Goal: Information Seeking & Learning: Learn about a topic

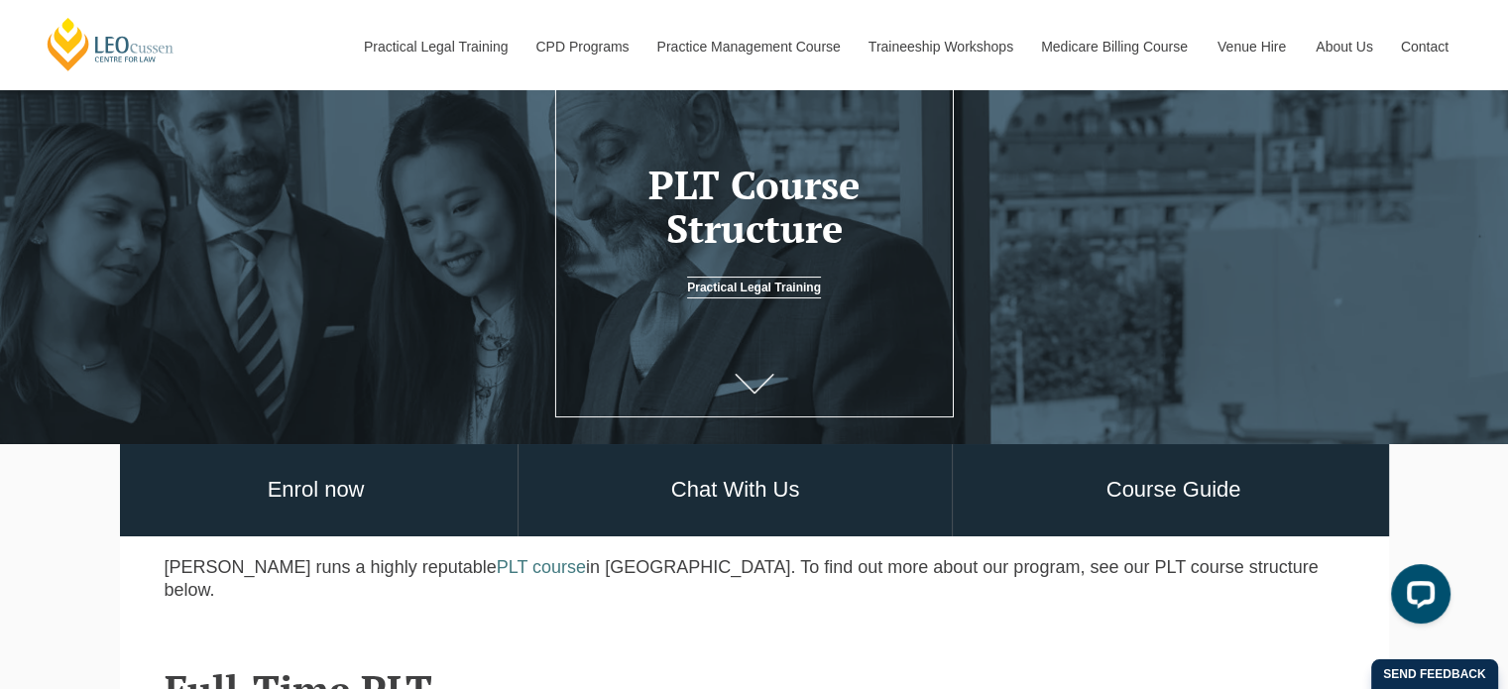
scroll to position [158, 0]
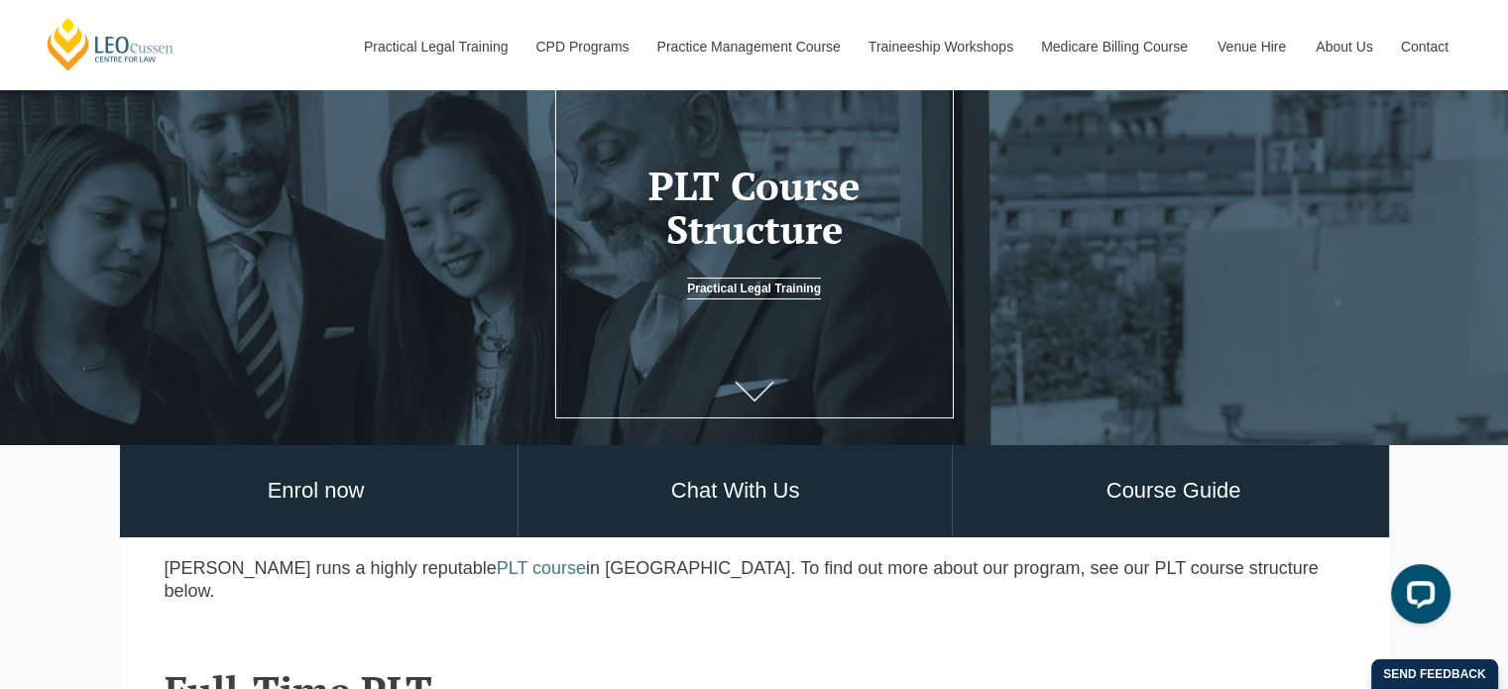
click at [752, 393] on icon at bounding box center [755, 392] width 40 height 20
click at [1136, 492] on link "Course Guide" at bounding box center [1173, 491] width 440 height 92
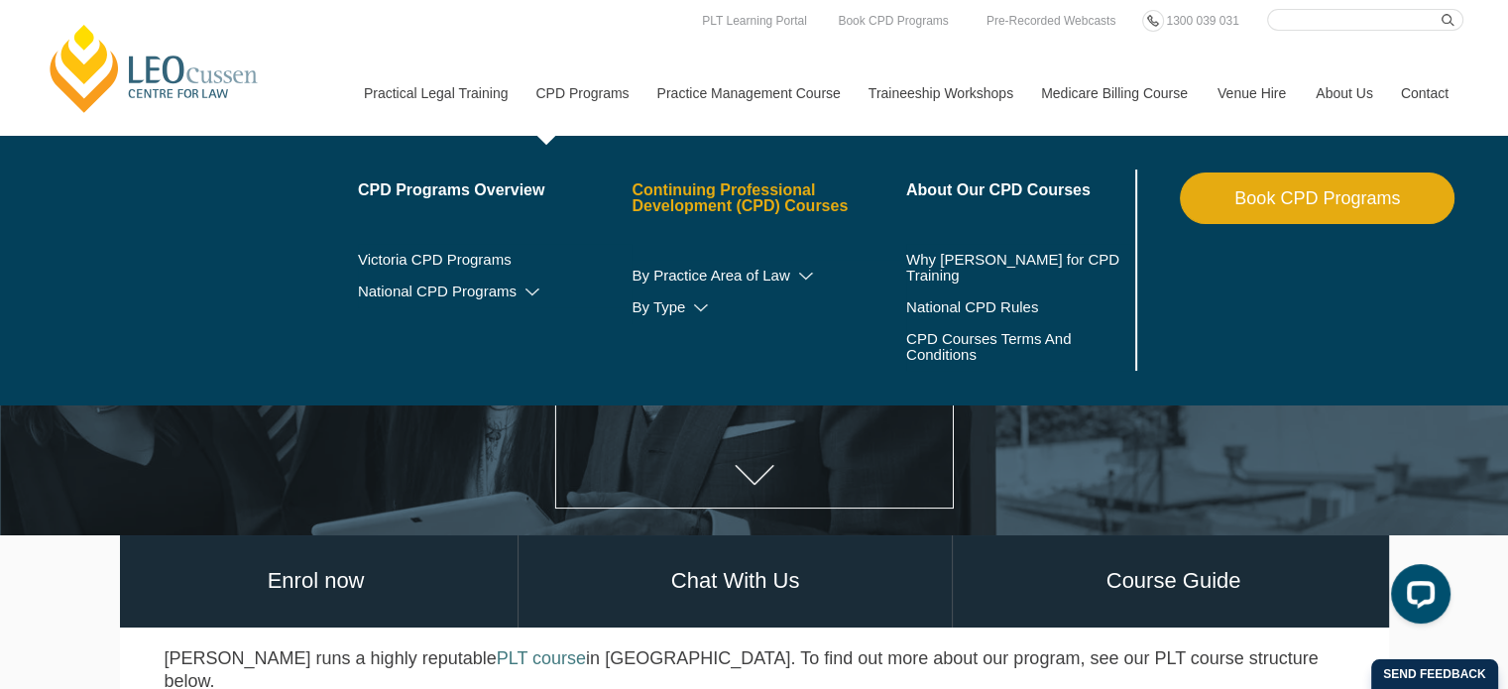
click at [685, 193] on link "Continuing Professional Development (CPD) Courses" at bounding box center [769, 198] width 275 height 32
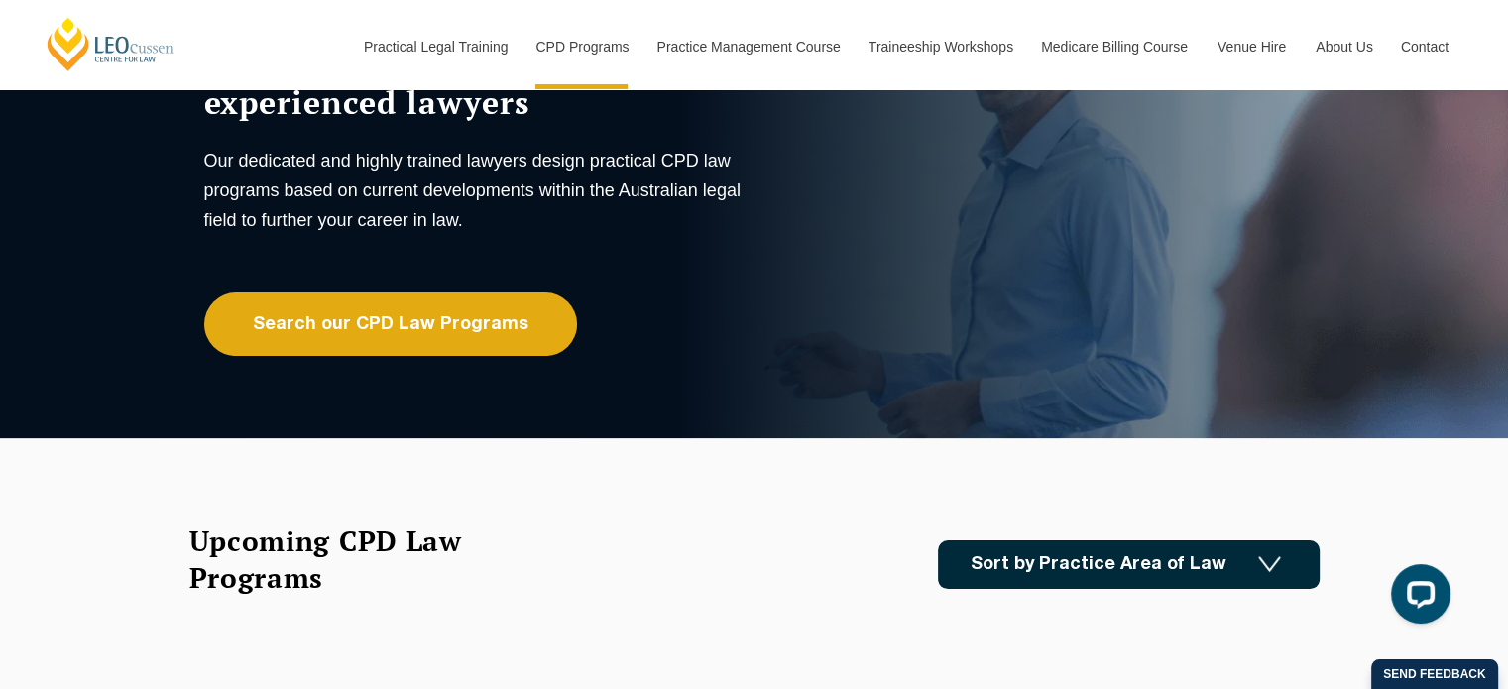
scroll to position [178, 0]
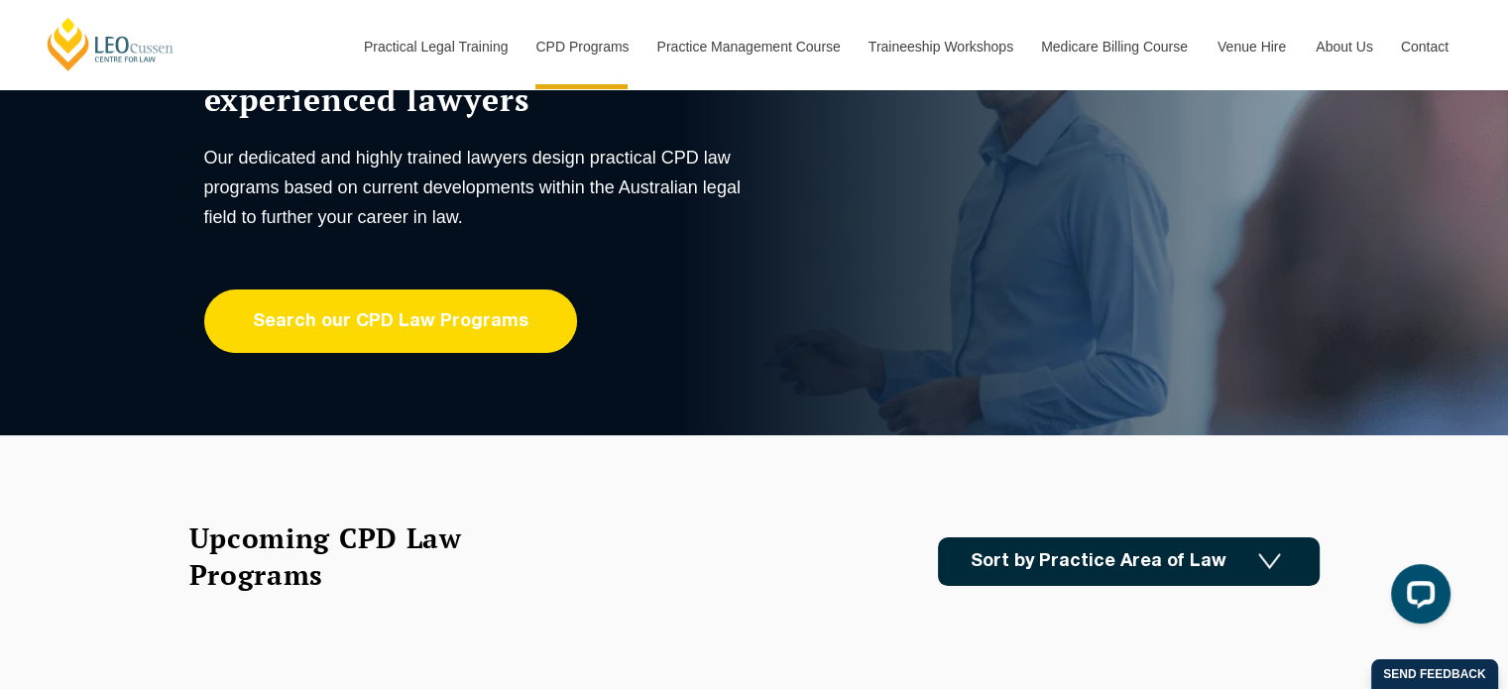
click at [430, 324] on link "Search our CPD Law Programs" at bounding box center [390, 321] width 373 height 63
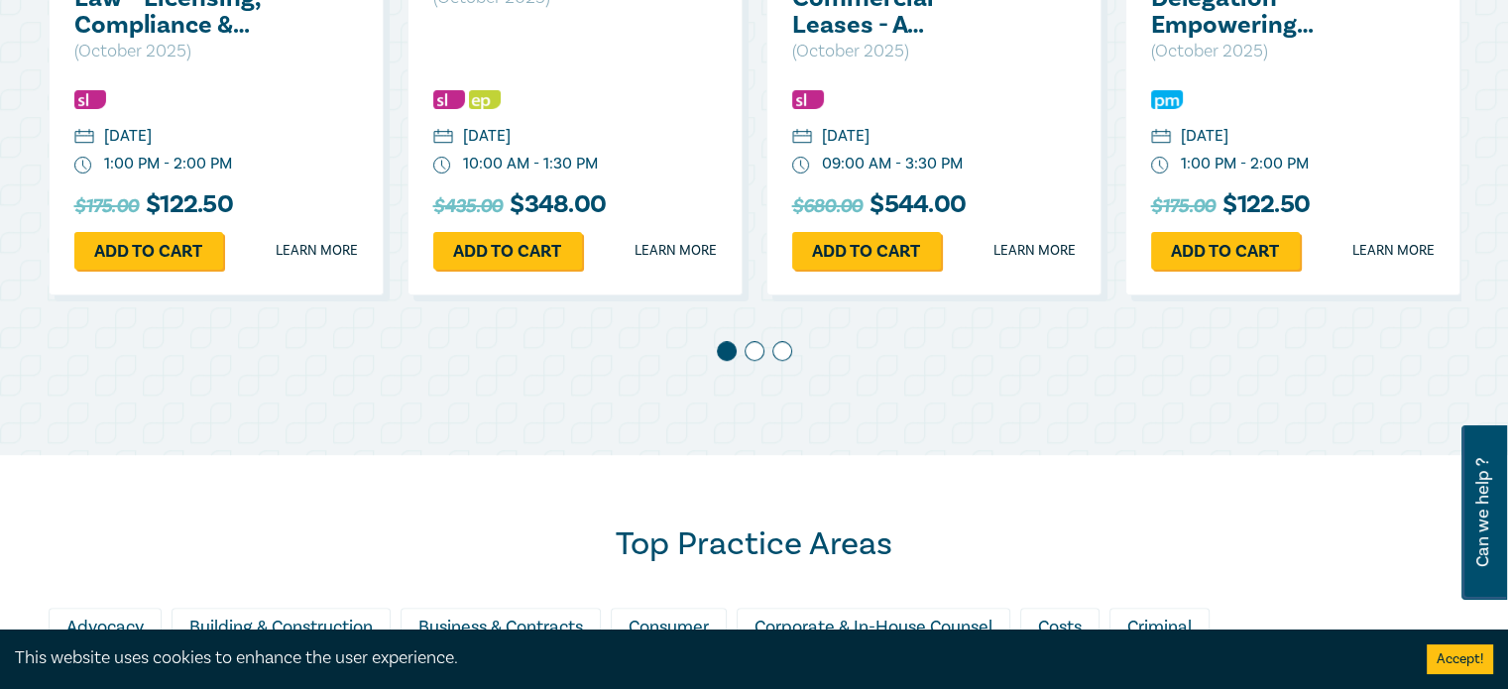
scroll to position [1205, 0]
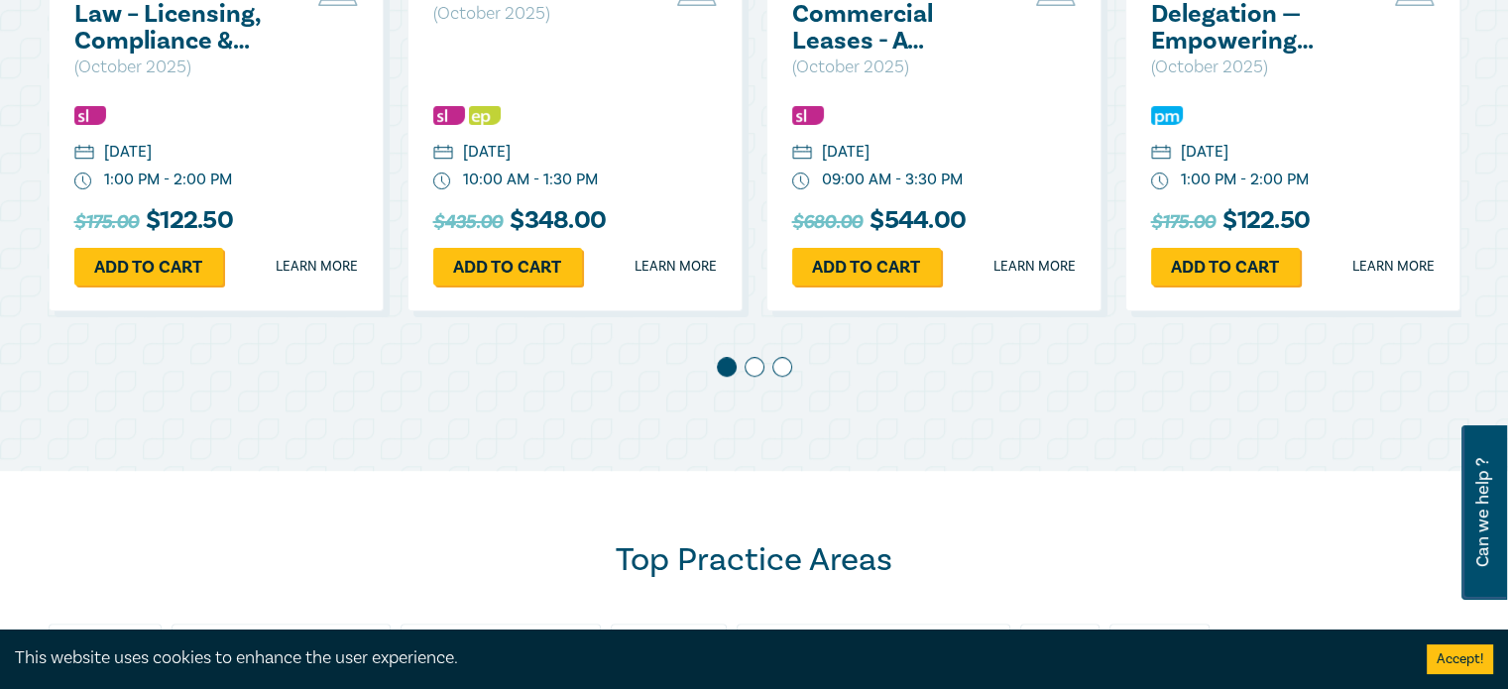
click at [752, 368] on span at bounding box center [755, 367] width 20 height 20
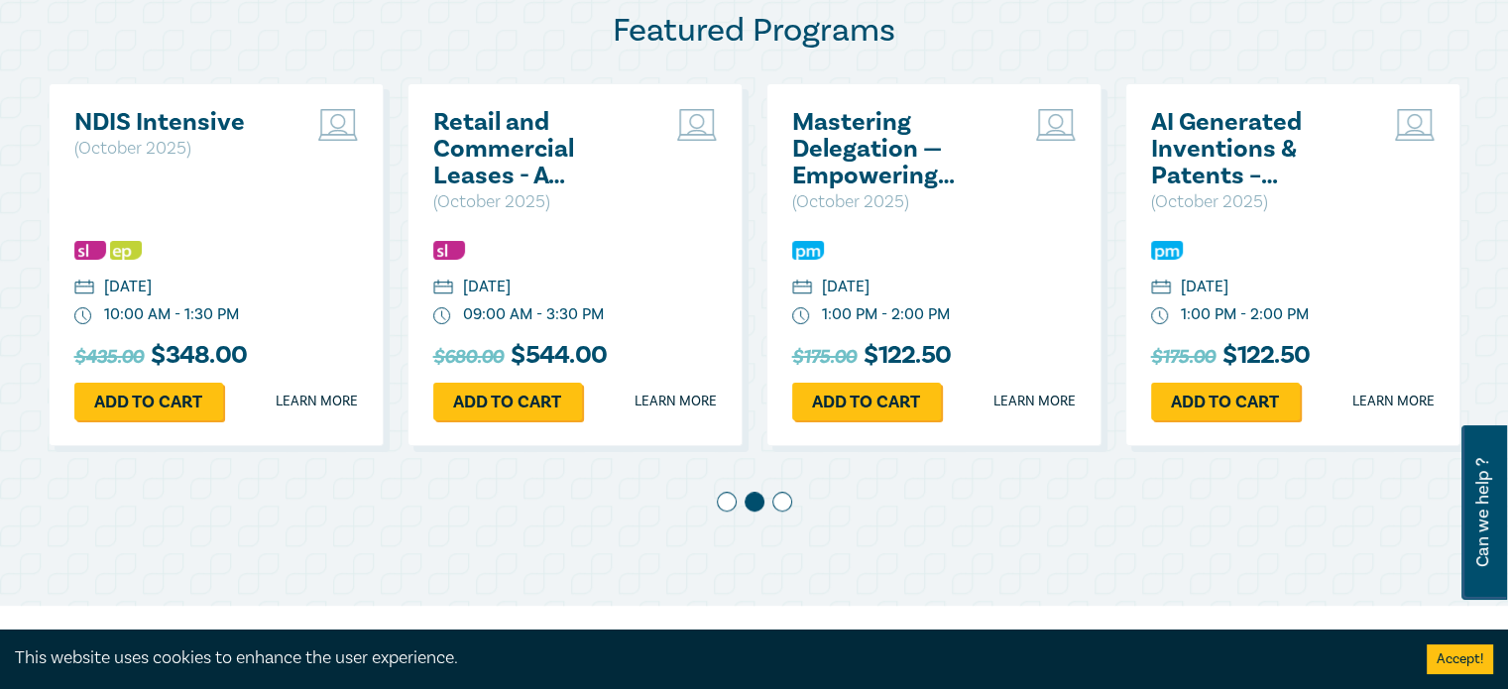
scroll to position [1071, 0]
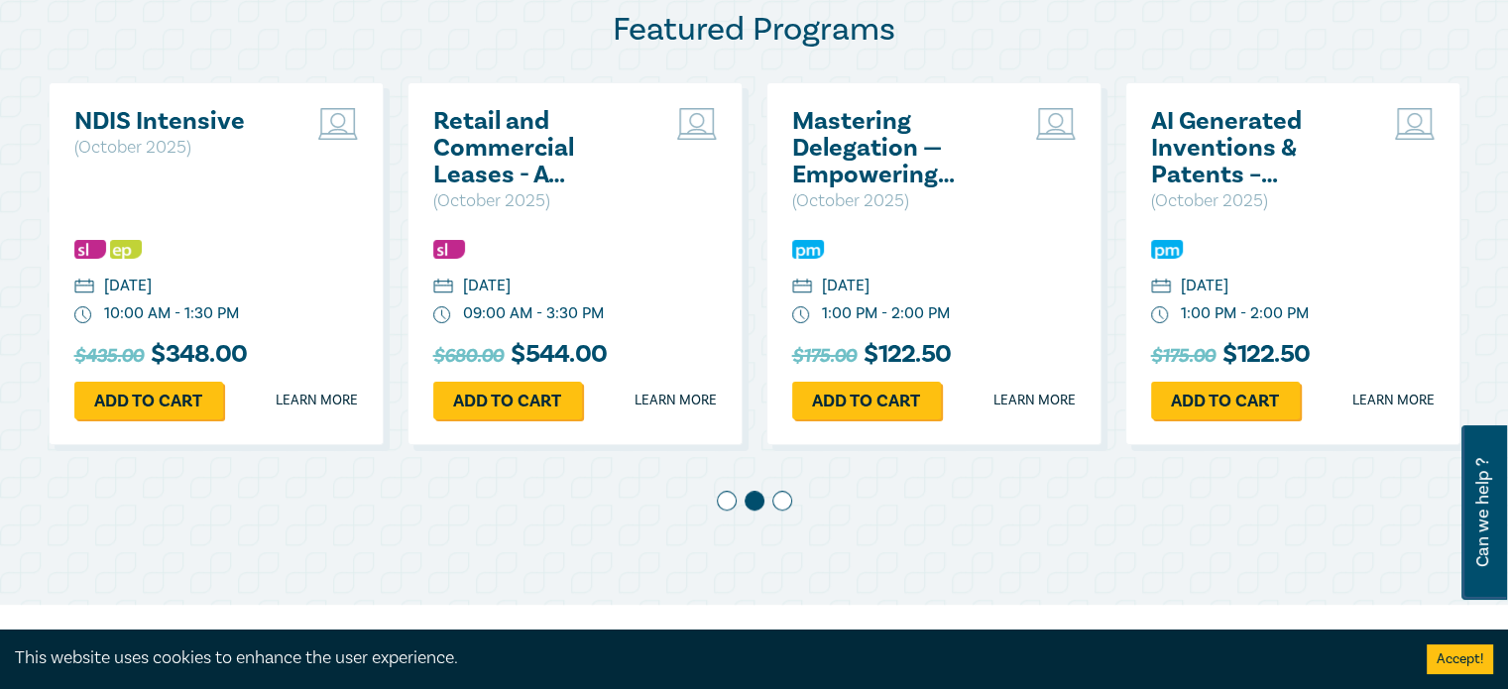
click at [785, 502] on span at bounding box center [782, 501] width 20 height 20
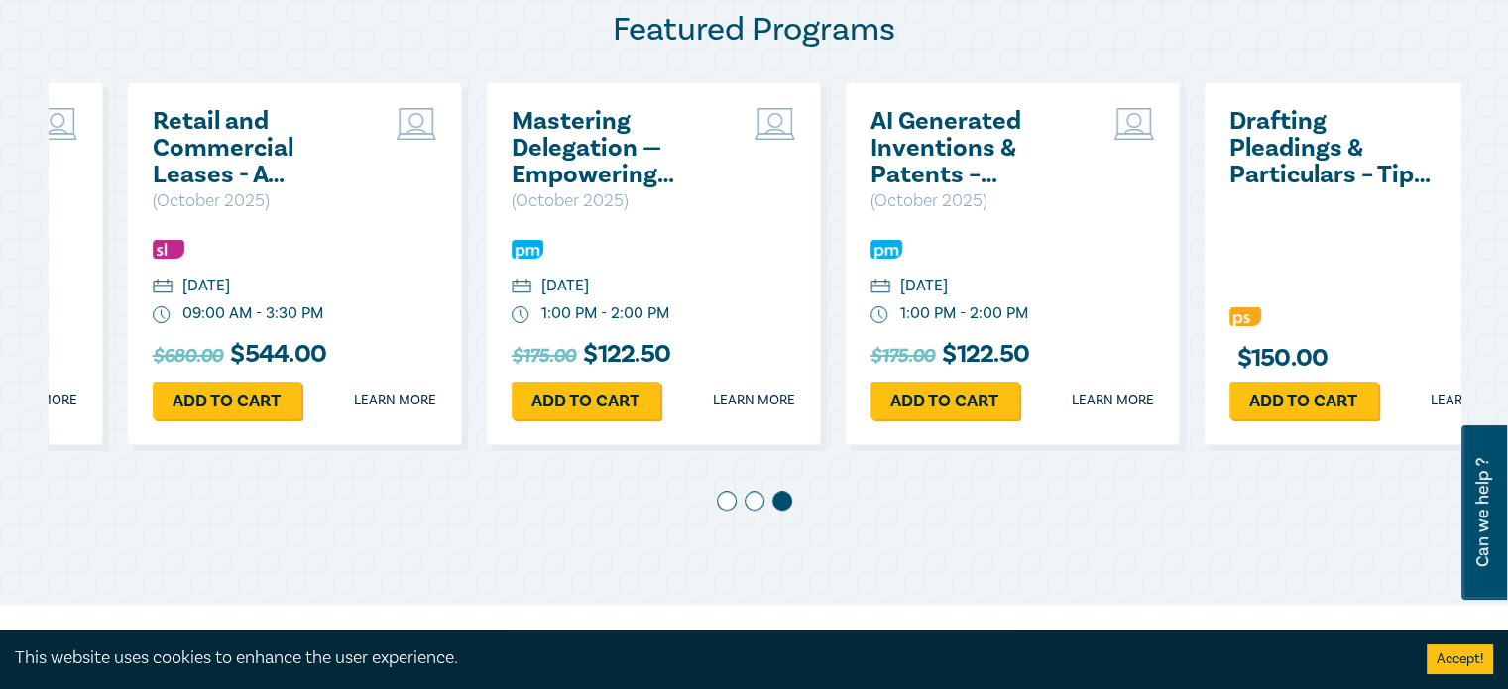
scroll to position [0, 718]
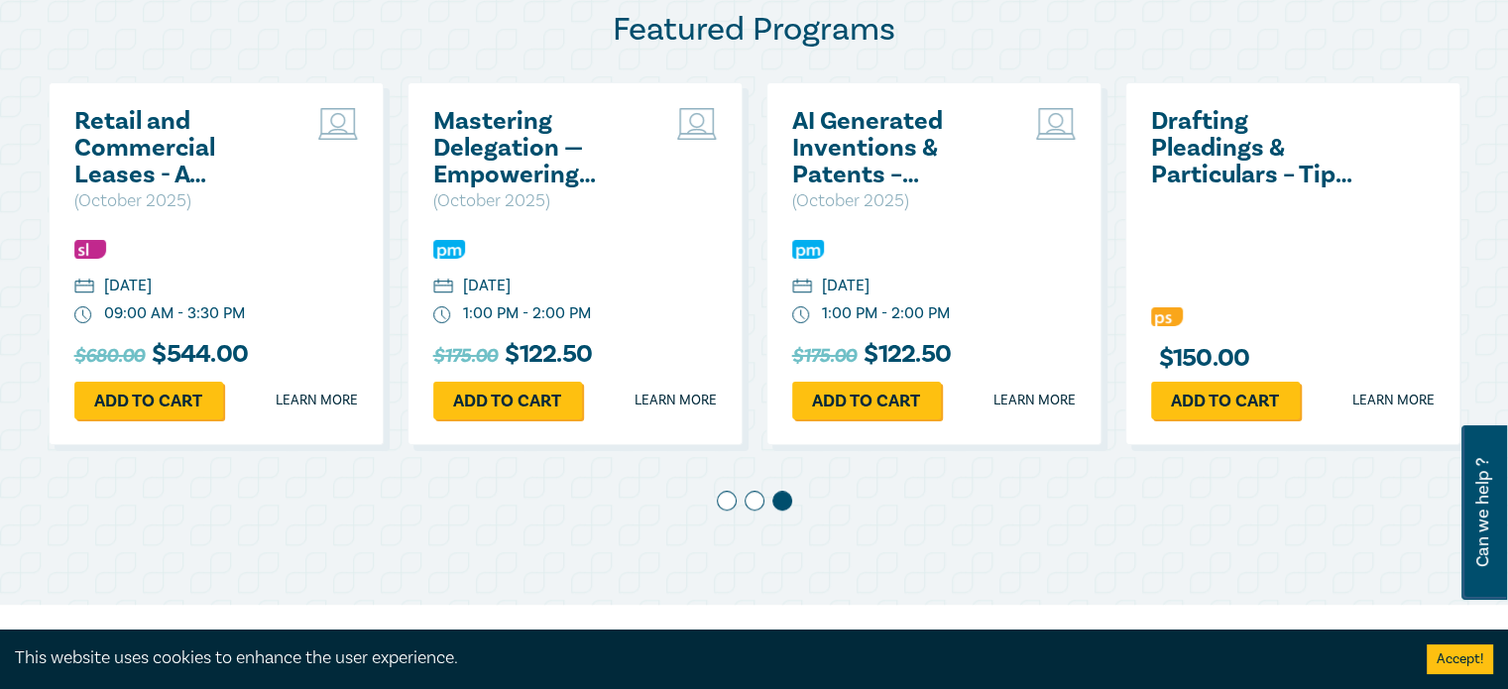
click at [1230, 134] on h2 "Drafting Pleadings & Particulars – Tips & Traps" at bounding box center [1257, 148] width 213 height 80
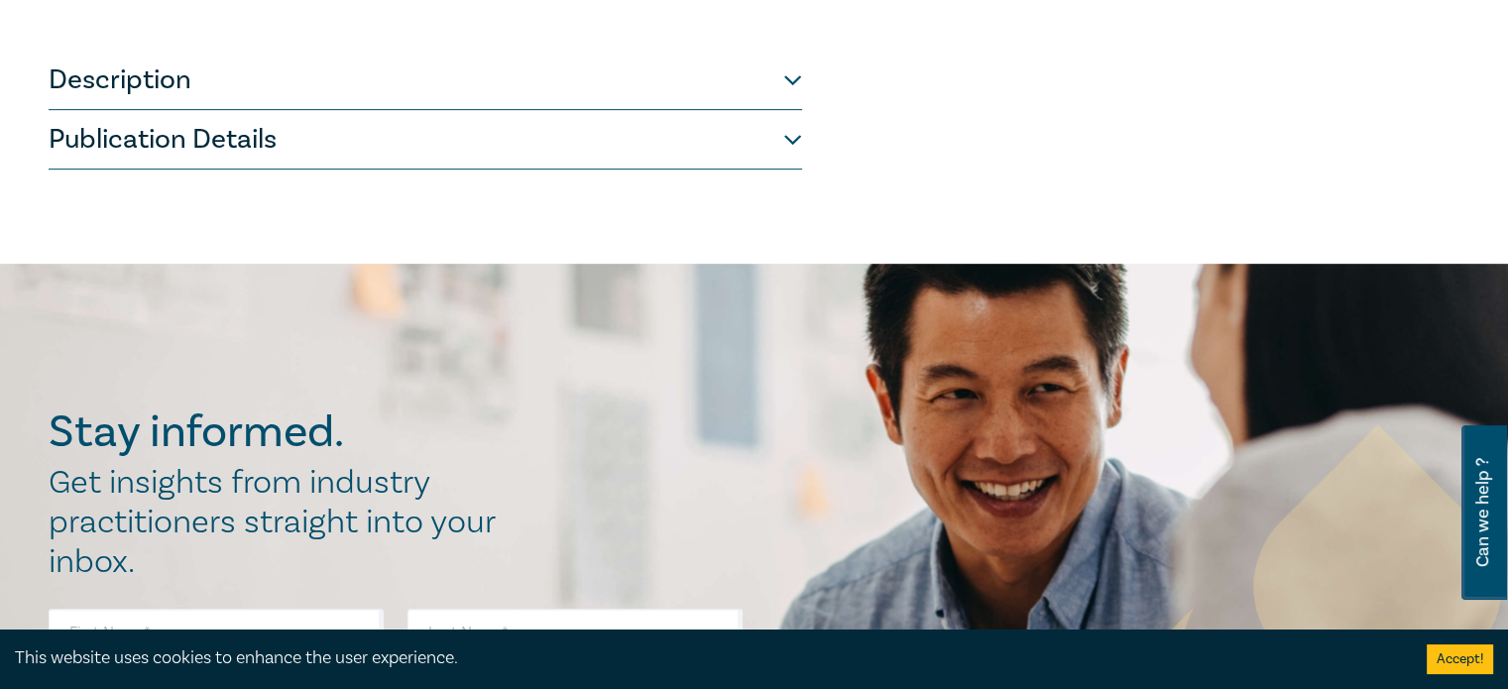
scroll to position [888, 0]
click at [790, 82] on button "Description" at bounding box center [426, 80] width 754 height 59
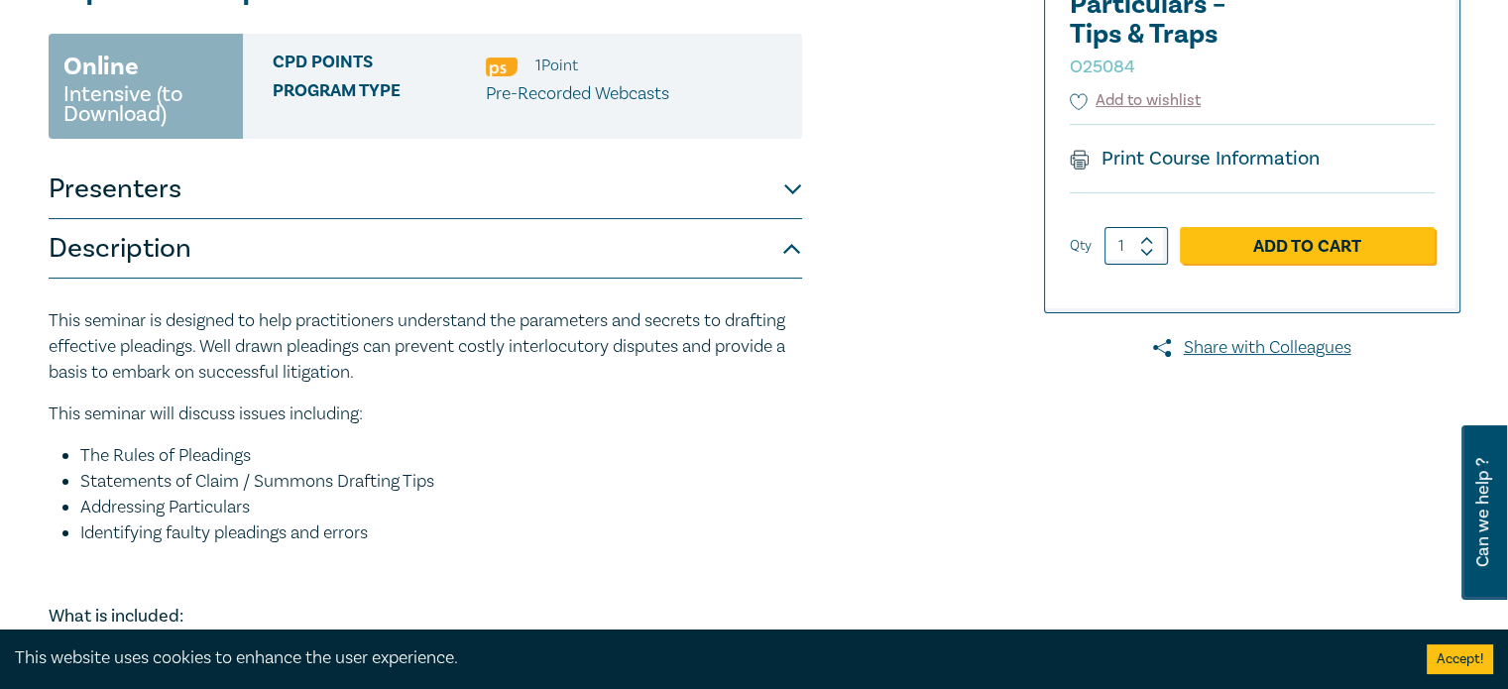
scroll to position [353, 0]
